Goal: Information Seeking & Learning: Learn about a topic

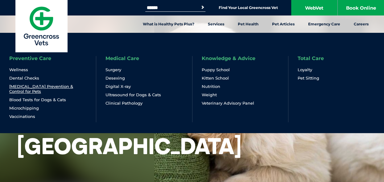
click at [29, 87] on link "[MEDICAL_DATA] Prevention & Control for Pets" at bounding box center [47, 89] width 77 height 10
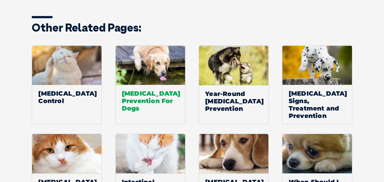
scroll to position [1050, 0]
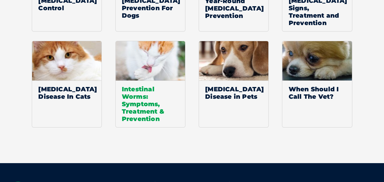
click at [146, 111] on span "Intestinal Worms: Symptoms, Treatment & Prevention" at bounding box center [150, 103] width 69 height 47
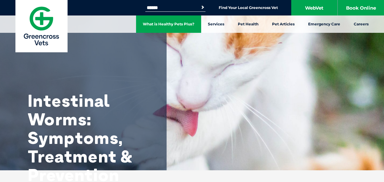
click at [171, 26] on link "What is Healthy Pets Plus?" at bounding box center [168, 23] width 65 height 17
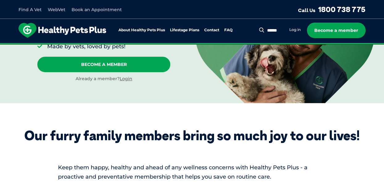
scroll to position [106, 0]
